Goal: Find specific page/section: Find specific page/section

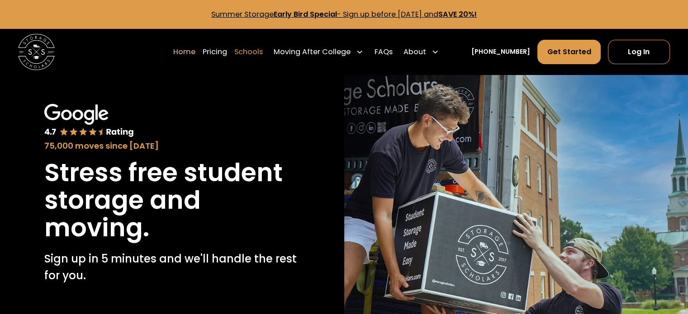
click at [262, 51] on link "Schools" at bounding box center [248, 51] width 29 height 25
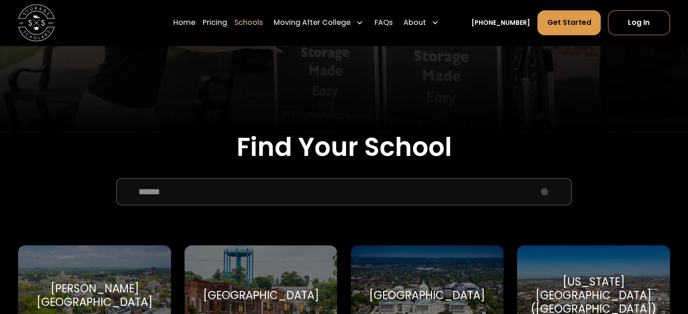
scroll to position [271, 0]
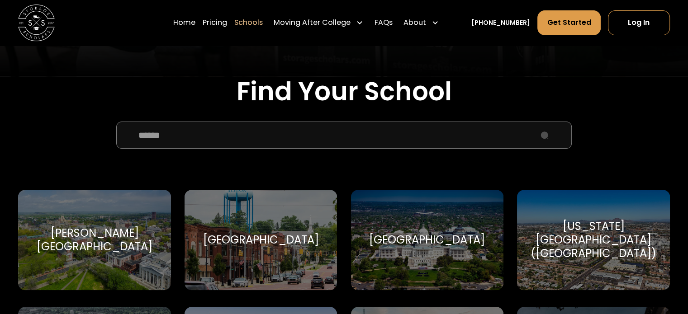
click at [239, 135] on input "School Select Form" at bounding box center [344, 135] width 456 height 27
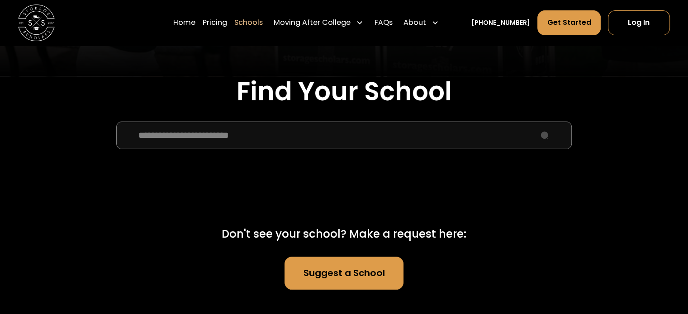
type input "**********"
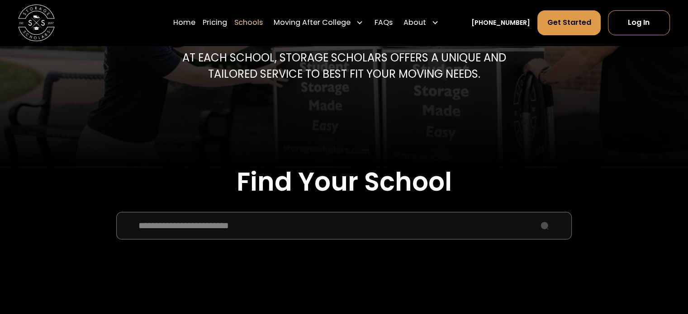
scroll to position [0, 0]
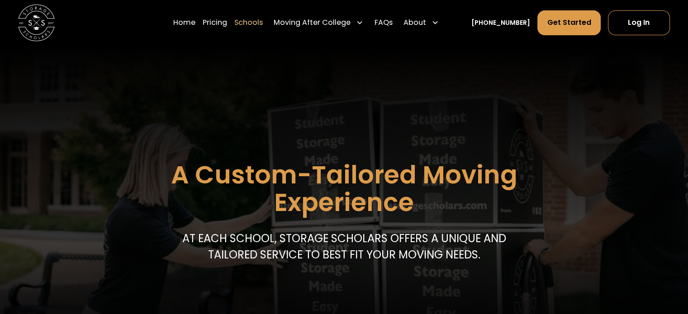
click at [34, 24] on img at bounding box center [36, 23] width 37 height 37
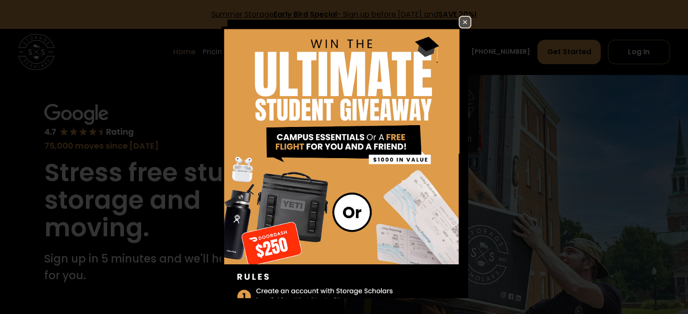
click at [460, 21] on img at bounding box center [465, 22] width 11 height 11
